Goal: Information Seeking & Learning: Check status

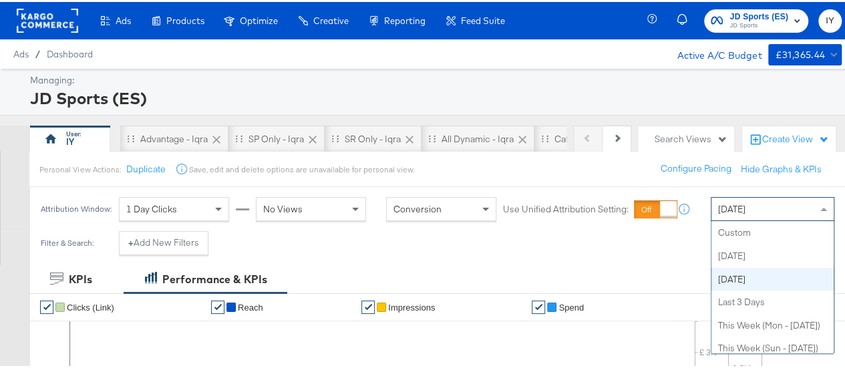
click at [733, 201] on span "[DATE]" at bounding box center [731, 207] width 27 height 12
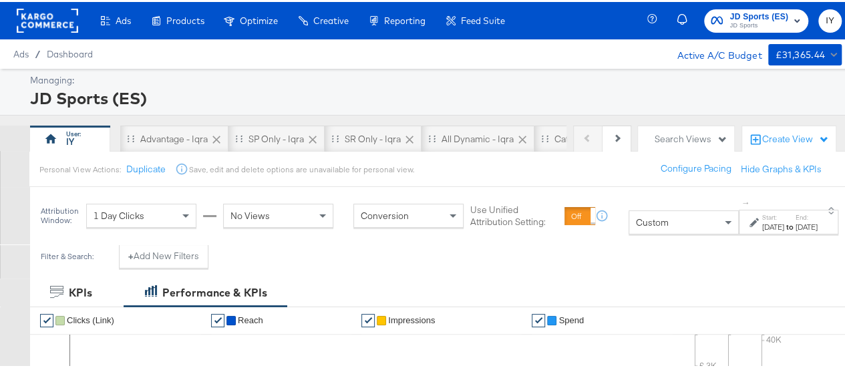
click at [762, 224] on div "[DATE]" at bounding box center [773, 225] width 22 height 11
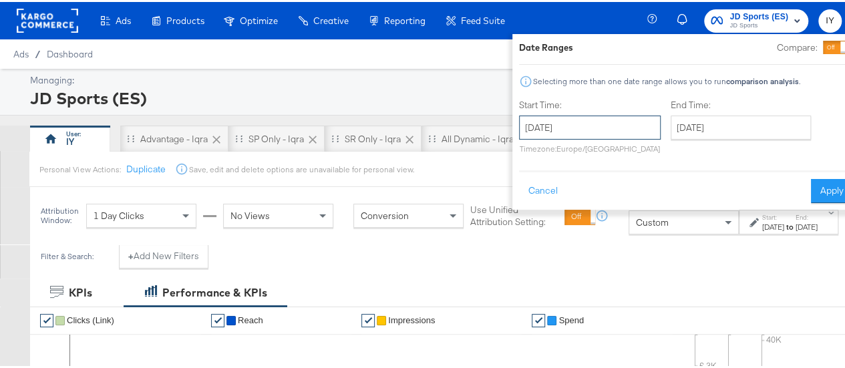
click at [550, 130] on input "[DATE]" at bounding box center [590, 126] width 142 height 24
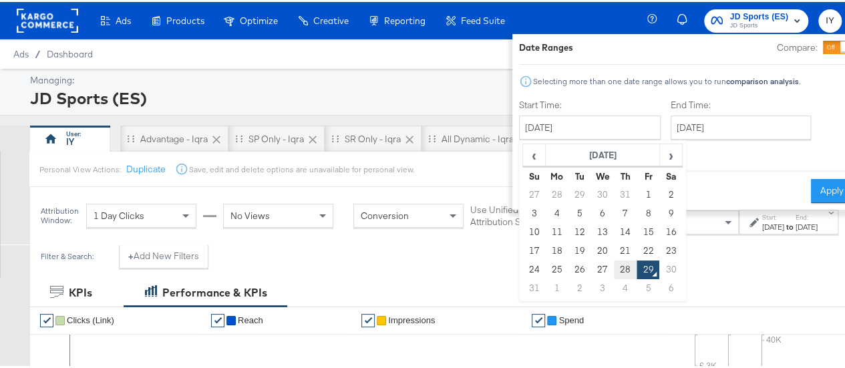
click at [614, 269] on td "28" at bounding box center [625, 267] width 23 height 19
type input "[DATE]"
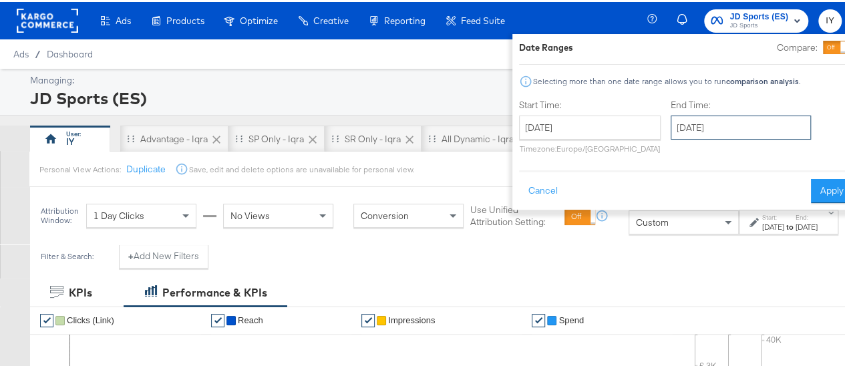
click at [713, 118] on input "[DATE]" at bounding box center [741, 126] width 140 height 24
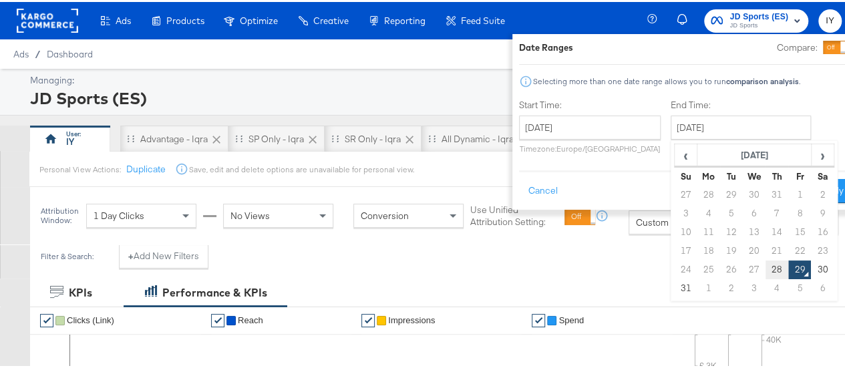
click at [765, 266] on td "28" at bounding box center [776, 267] width 23 height 19
type input "[DATE]"
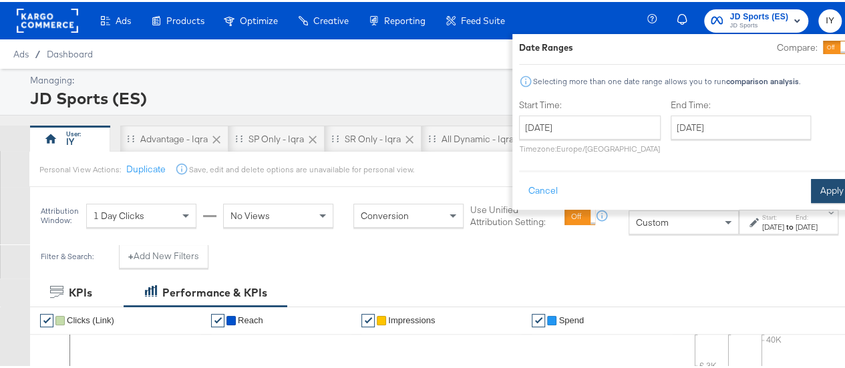
click at [811, 188] on button "Apply" at bounding box center [832, 189] width 42 height 24
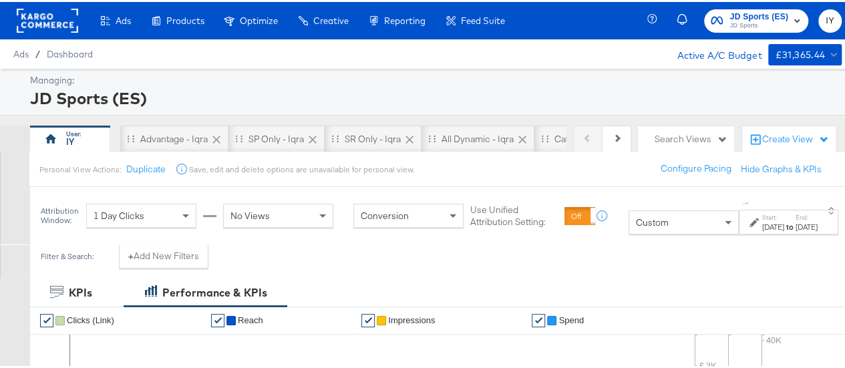
click at [491, 61] on div "Ads / Dashboard Active A/C Budget £31,365.44" at bounding box center [427, 51] width 855 height 29
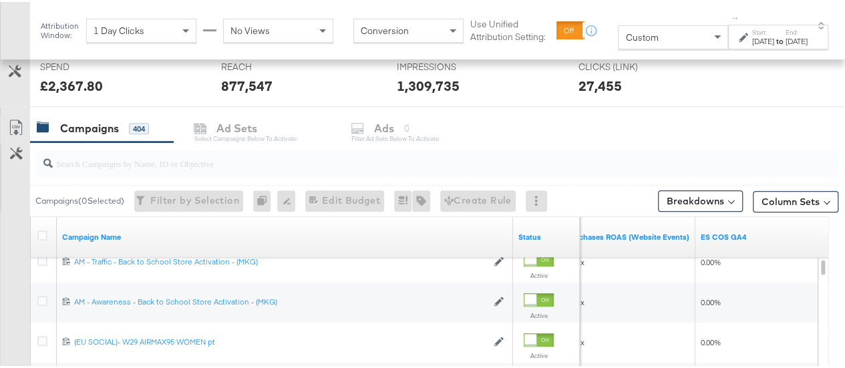
scroll to position [503, 0]
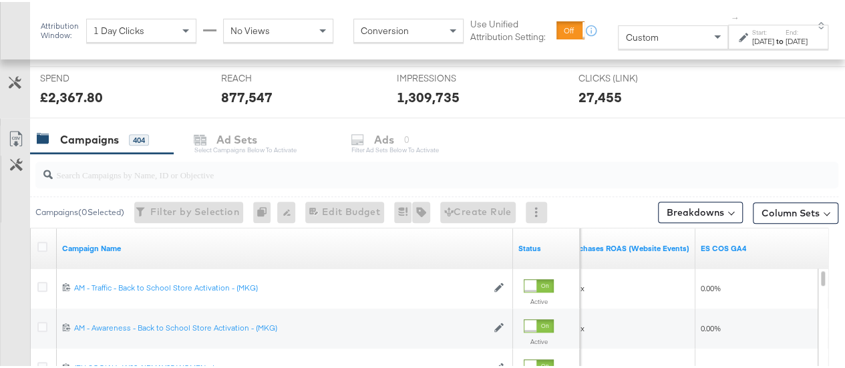
click at [228, 180] on div at bounding box center [436, 173] width 803 height 27
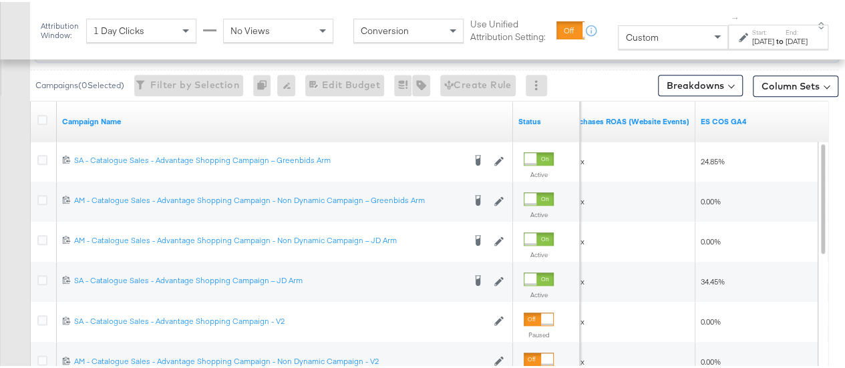
scroll to position [639, 0]
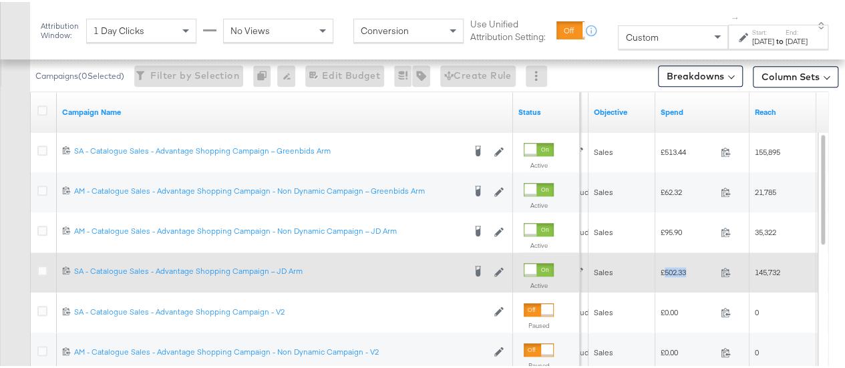
drag, startPoint x: 690, startPoint y: 268, endPoint x: 665, endPoint y: 265, distance: 25.5
click at [665, 265] on span "£502.33" at bounding box center [688, 270] width 55 height 10
copy span "502.33"
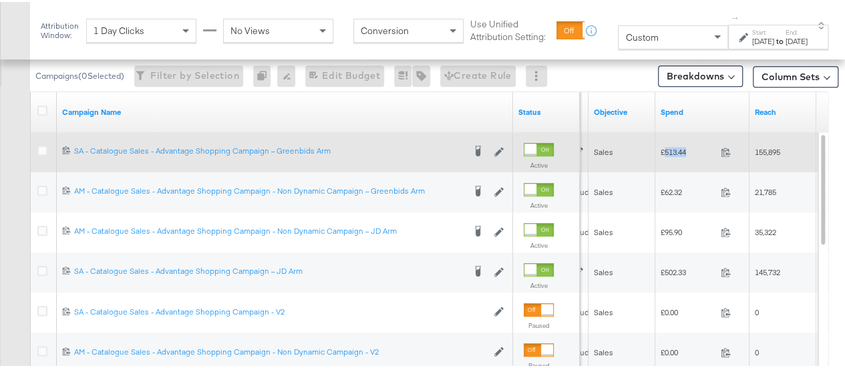
drag, startPoint x: 688, startPoint y: 145, endPoint x: 663, endPoint y: 145, distance: 25.4
click at [663, 145] on span "£513.44" at bounding box center [688, 150] width 55 height 10
copy span "513.44"
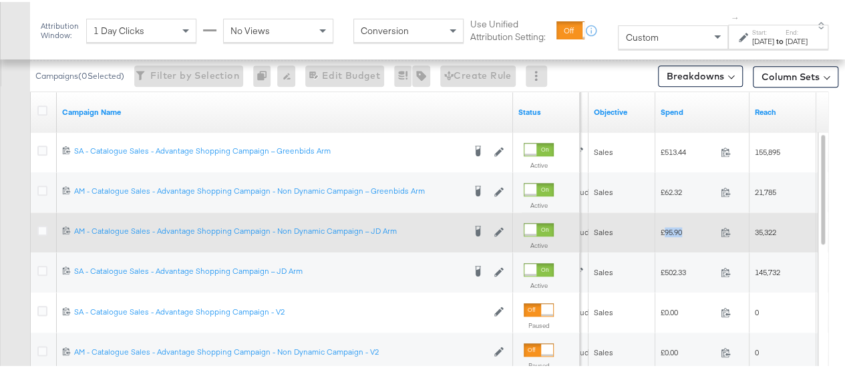
drag, startPoint x: 687, startPoint y: 228, endPoint x: 663, endPoint y: 227, distance: 23.4
click at [663, 227] on span "£95.90" at bounding box center [688, 230] width 55 height 10
copy span "95.90"
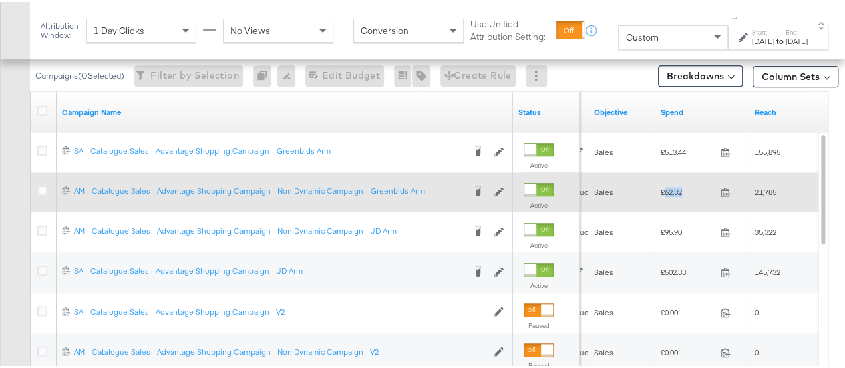
drag, startPoint x: 683, startPoint y: 186, endPoint x: 664, endPoint y: 188, distance: 19.4
click at [664, 188] on span "£62.32" at bounding box center [688, 190] width 55 height 10
copy span "62.32"
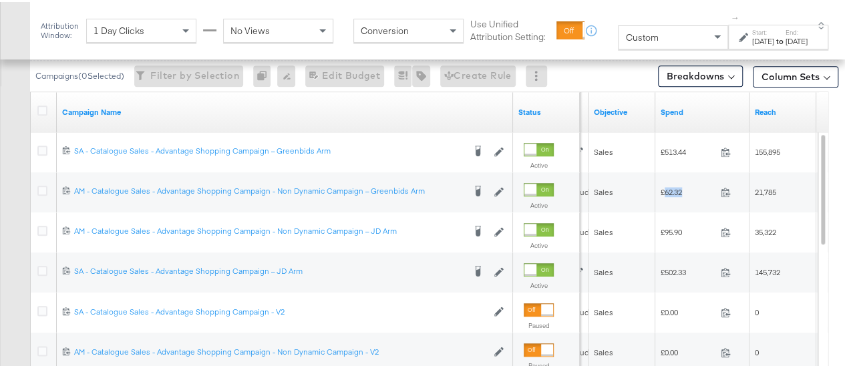
scroll to position [468, 0]
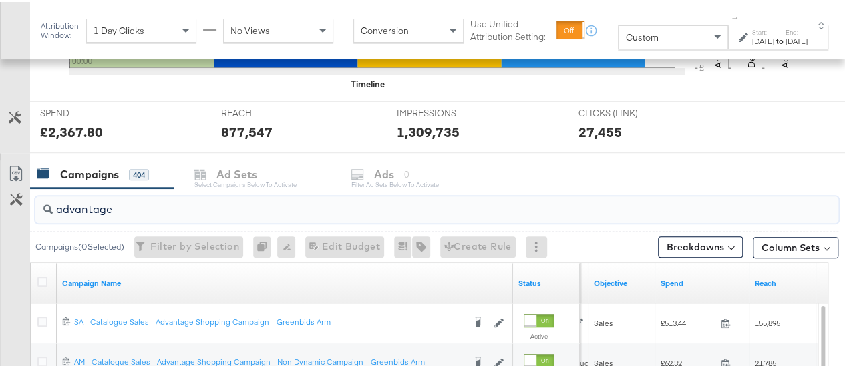
drag, startPoint x: 116, startPoint y: 208, endPoint x: 31, endPoint y: 209, distance: 84.8
click at [31, 209] on div "advantage" at bounding box center [434, 207] width 808 height 43
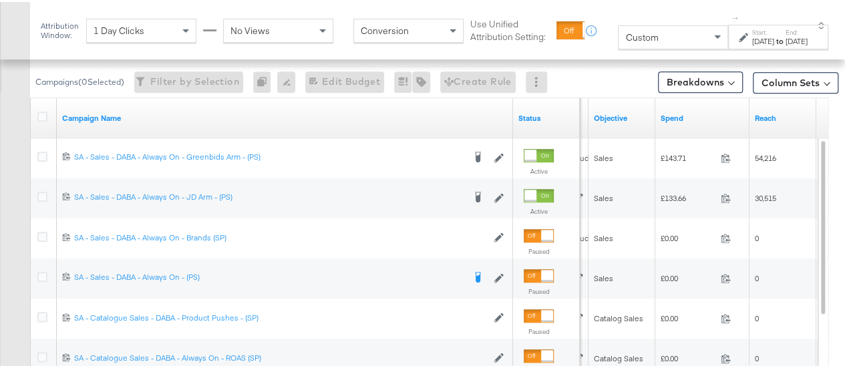
scroll to position [643, 0]
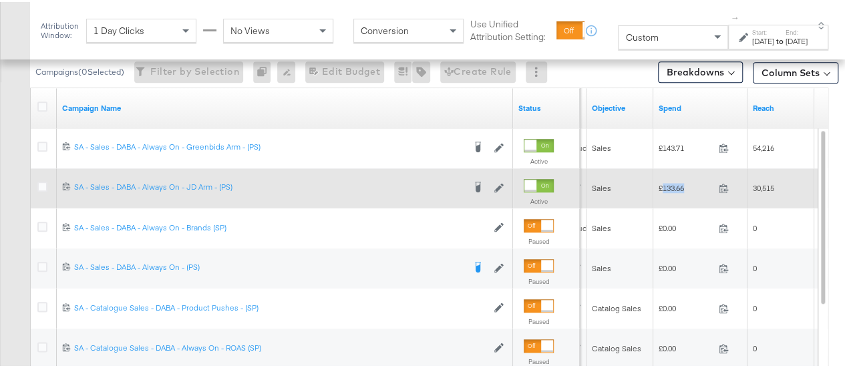
drag, startPoint x: 686, startPoint y: 182, endPoint x: 663, endPoint y: 182, distance: 23.4
click at [663, 182] on span "£133.66" at bounding box center [686, 186] width 55 height 10
copy span "133.66"
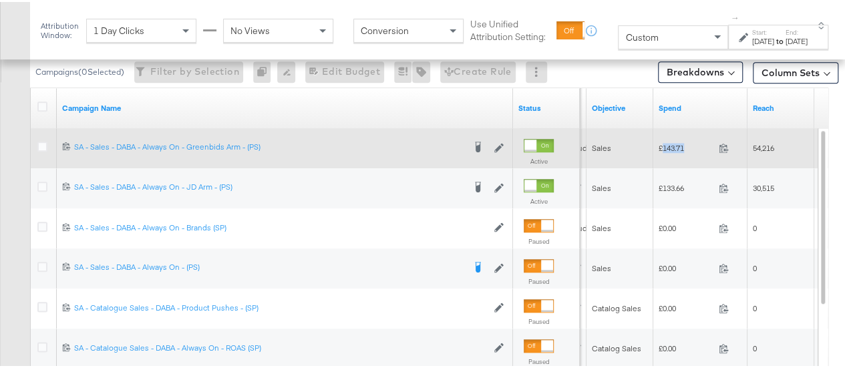
drag, startPoint x: 687, startPoint y: 146, endPoint x: 662, endPoint y: 143, distance: 25.6
click at [662, 143] on span "£143.71" at bounding box center [686, 146] width 55 height 10
copy span "143.71"
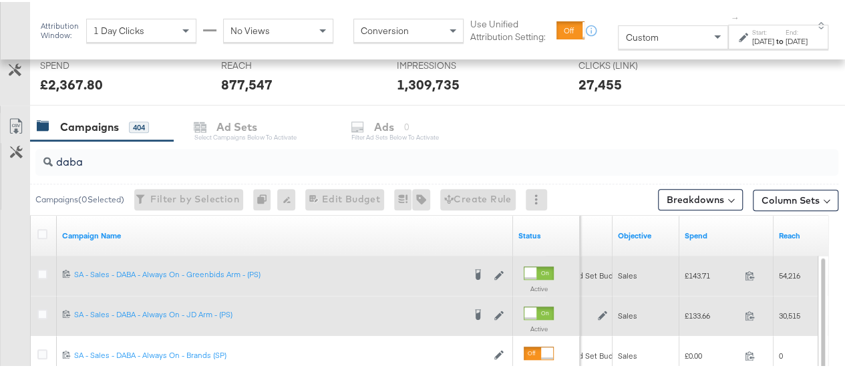
scroll to position [514, 0]
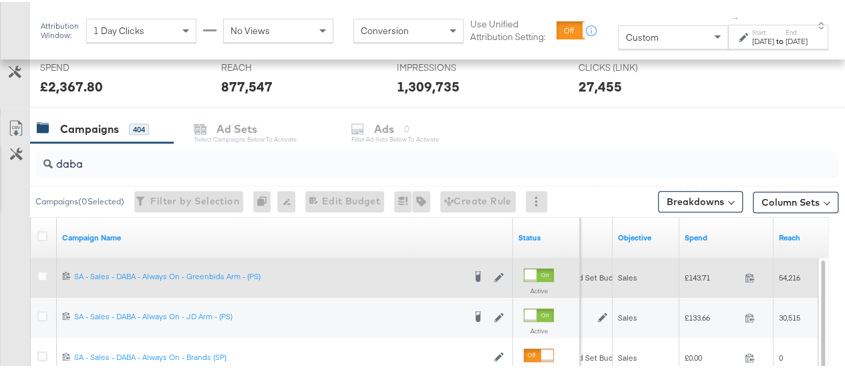
drag, startPoint x: 87, startPoint y: 168, endPoint x: 20, endPoint y: 162, distance: 67.1
drag, startPoint x: 122, startPoint y: 161, endPoint x: 47, endPoint y: 165, distance: 75.6
click at [47, 165] on div "daba" at bounding box center [436, 162] width 803 height 27
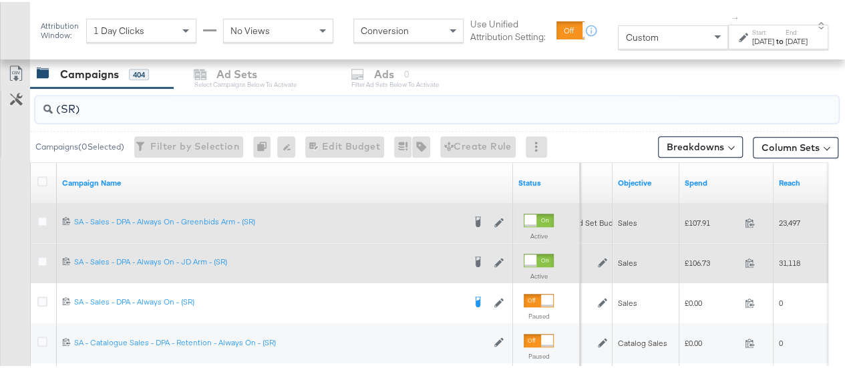
type input "(SR)"
drag, startPoint x: 713, startPoint y: 257, endPoint x: 688, endPoint y: 258, distance: 24.7
click at [688, 258] on span "£106.73" at bounding box center [712, 261] width 55 height 10
copy span "106.73"
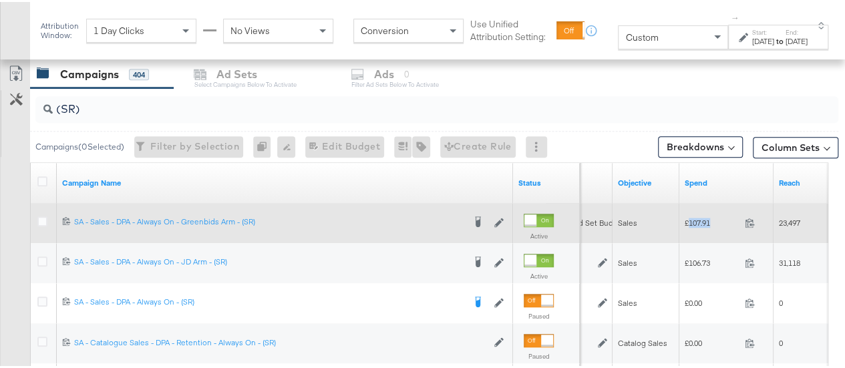
drag, startPoint x: 713, startPoint y: 216, endPoint x: 689, endPoint y: 219, distance: 24.9
click at [689, 219] on span "£107.91" at bounding box center [712, 221] width 55 height 10
copy span "107.91"
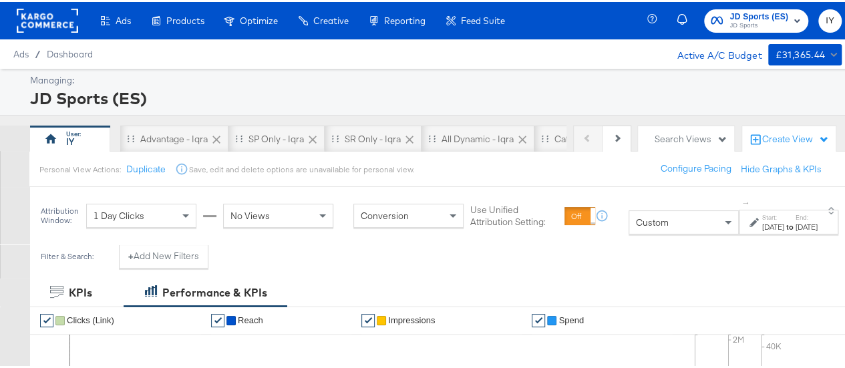
click at [743, 16] on span "JD Sports (ES)" at bounding box center [758, 15] width 59 height 14
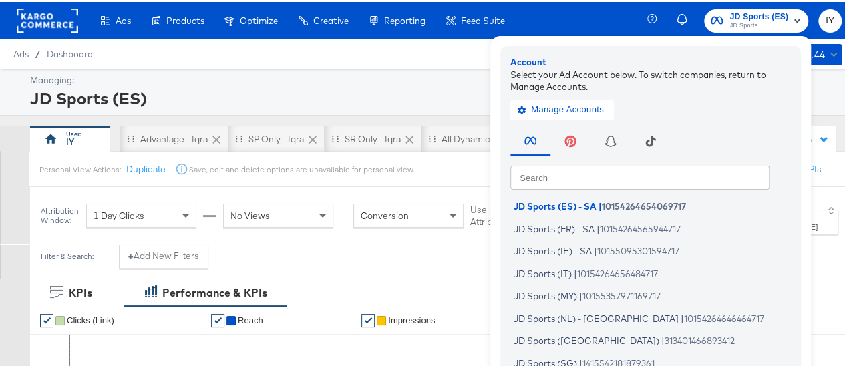
scroll to position [162, 0]
click at [560, 268] on span "JD Sports (IT)" at bounding box center [543, 269] width 58 height 11
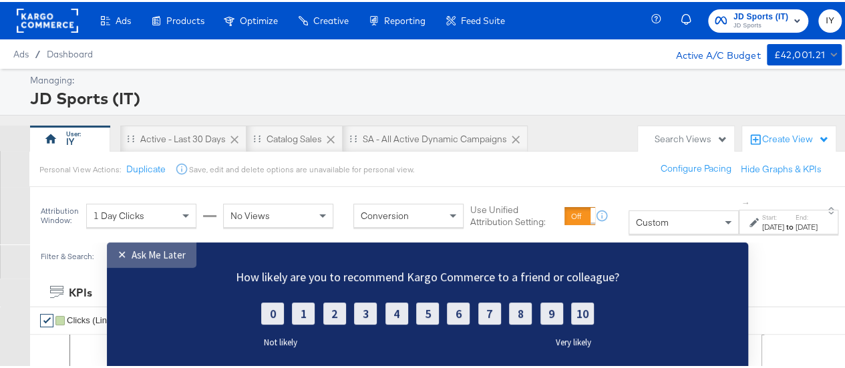
click at [135, 253] on div "Ask Me Later" at bounding box center [159, 254] width 54 height 13
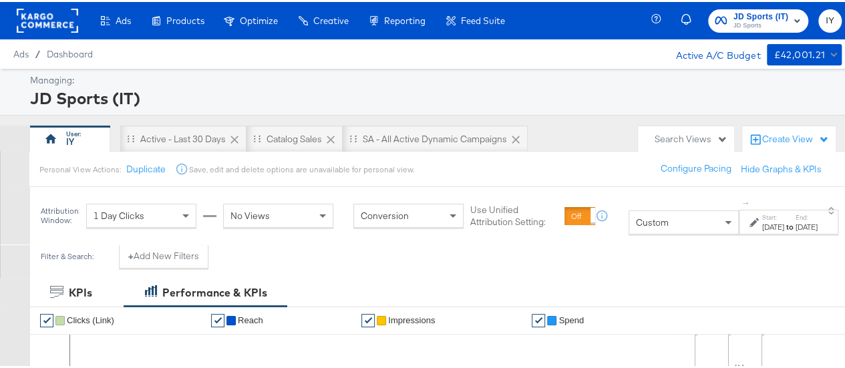
scroll to position [78, 0]
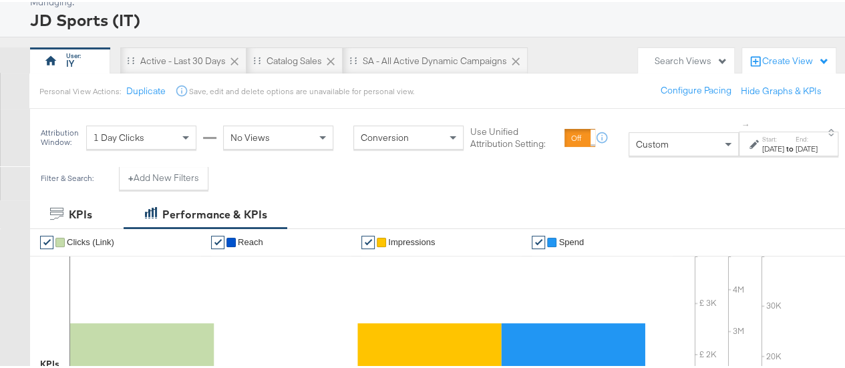
click at [645, 138] on div "Custom" at bounding box center [683, 142] width 109 height 23
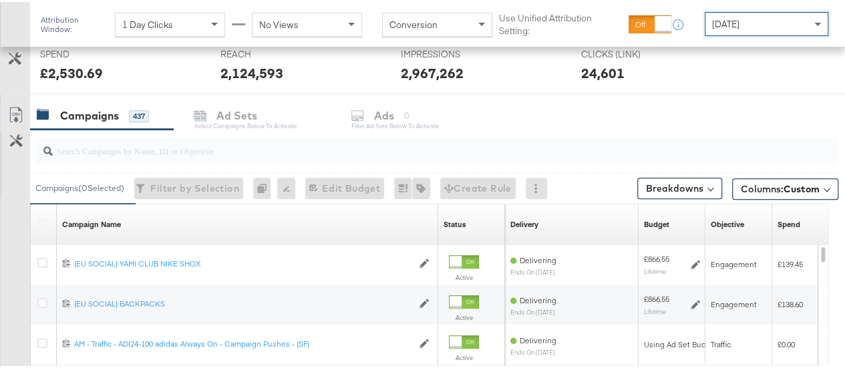
scroll to position [511, 0]
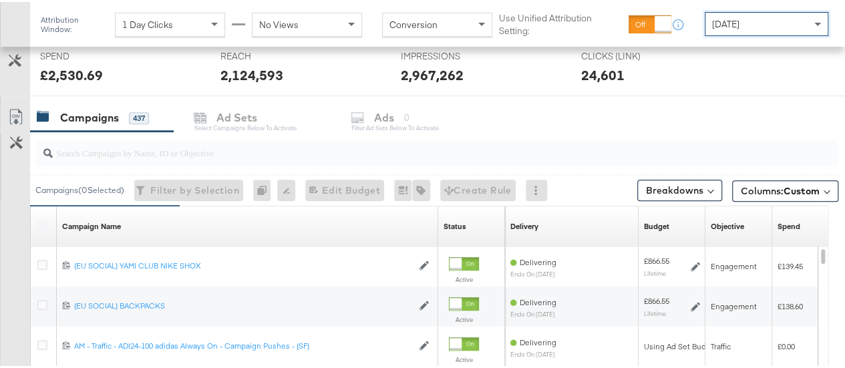
click at [285, 144] on input "search" at bounding box center [410, 145] width 715 height 26
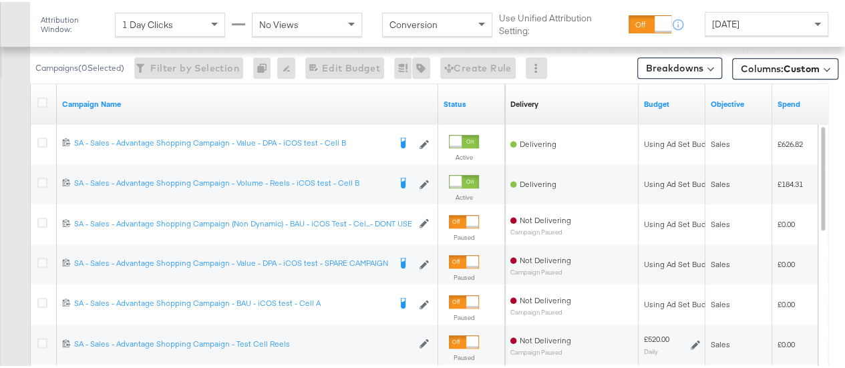
scroll to position [634, 0]
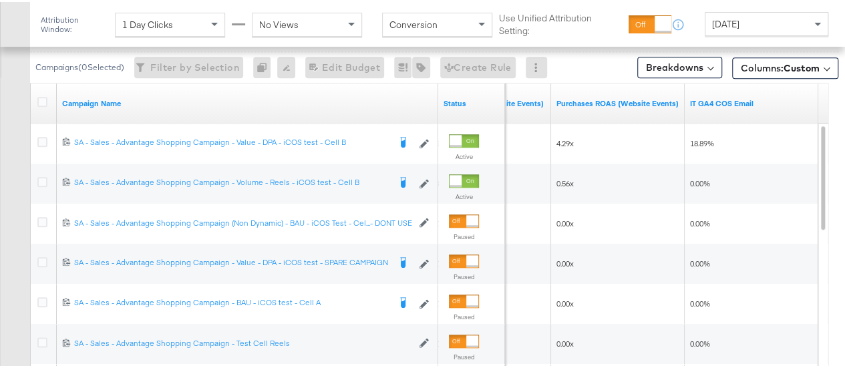
type input "advantage"
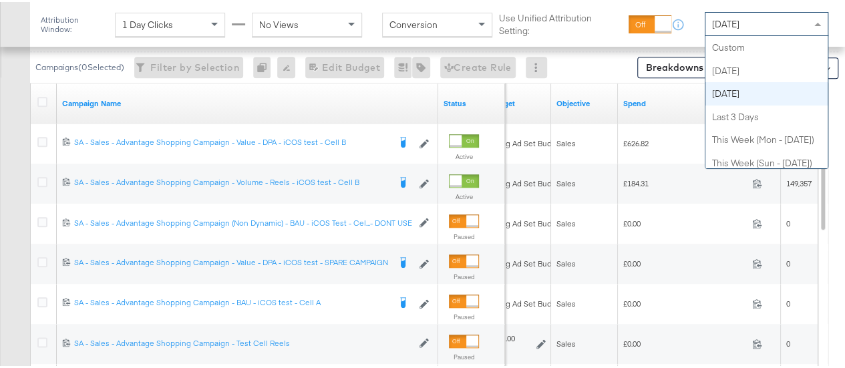
click at [760, 30] on div "[DATE]" at bounding box center [766, 22] width 122 height 23
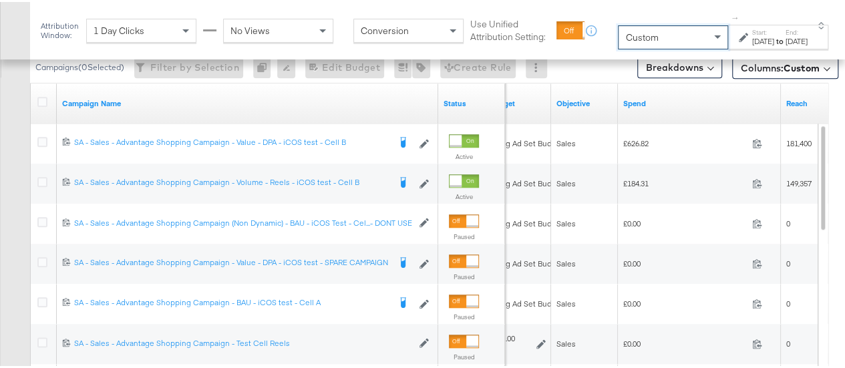
click at [752, 35] on div "[DATE]" at bounding box center [763, 39] width 22 height 11
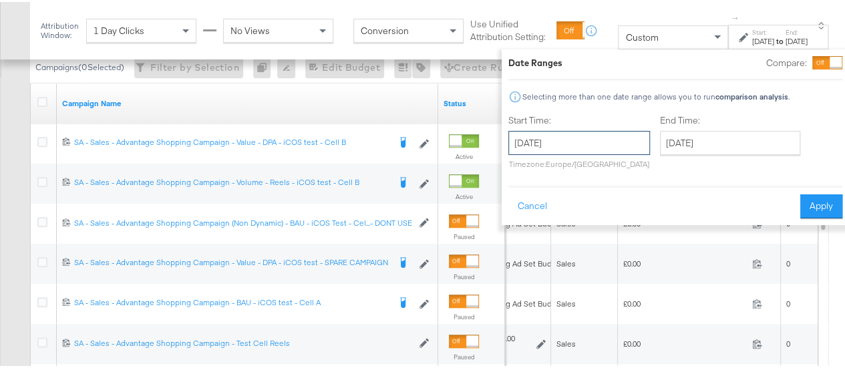
click at [562, 134] on input "[DATE]" at bounding box center [579, 141] width 142 height 24
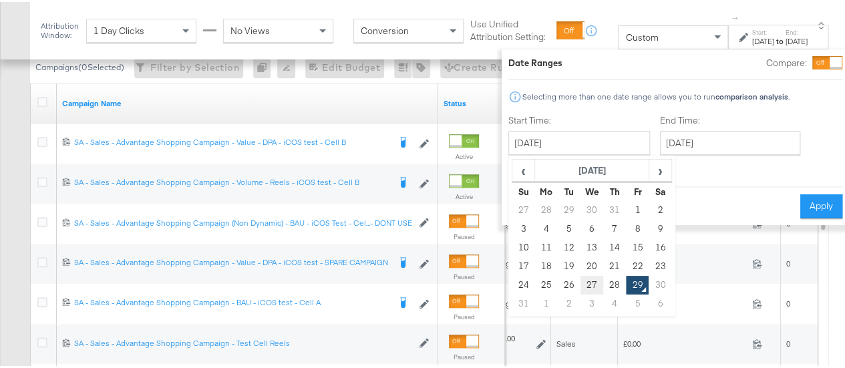
click at [580, 279] on td "27" at bounding box center [591, 283] width 23 height 19
type input "August 27th 2025"
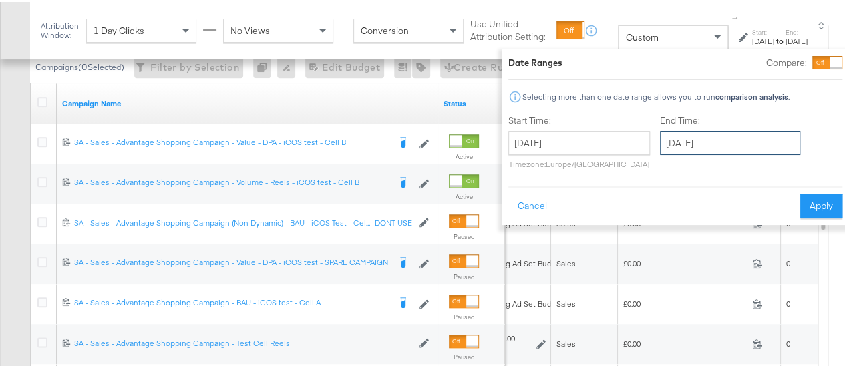
click at [709, 141] on input "[DATE]" at bounding box center [730, 141] width 140 height 24
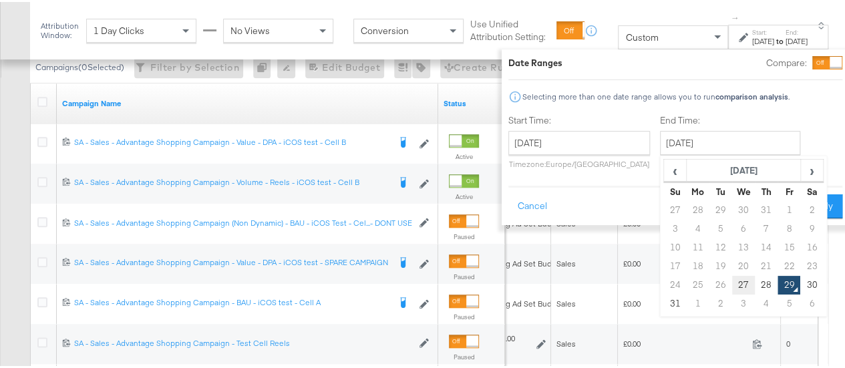
click at [732, 285] on td "27" at bounding box center [743, 283] width 23 height 19
type input "August 27th 2025"
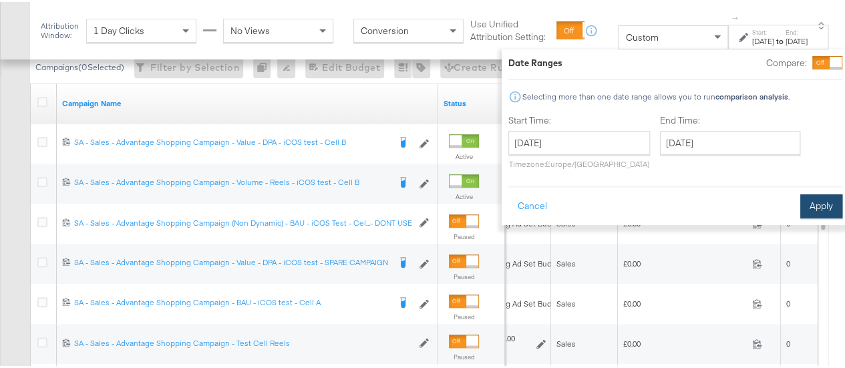
click at [800, 196] on button "Apply" at bounding box center [821, 204] width 42 height 24
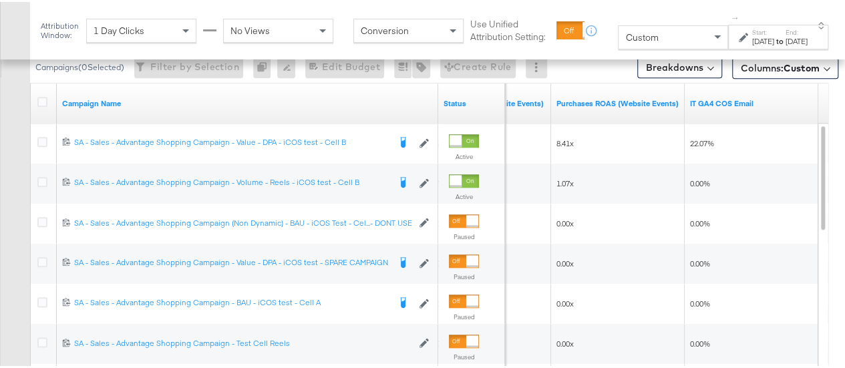
scroll to position [645, 0]
